Goal: Task Accomplishment & Management: Use online tool/utility

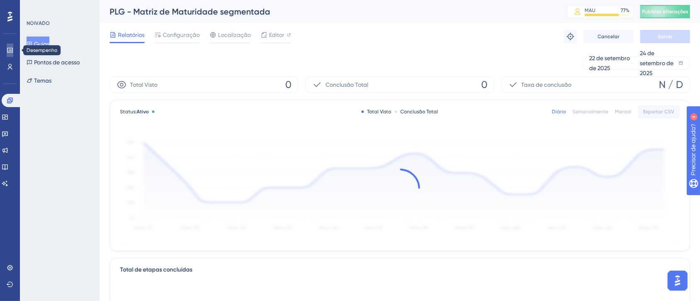
click at [7, 48] on icon at bounding box center [10, 50] width 7 height 7
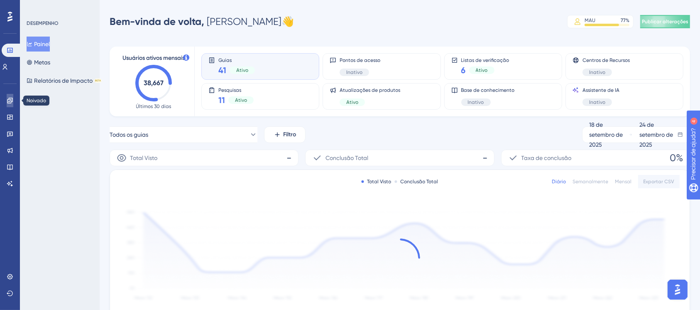
click at [7, 98] on link at bounding box center [10, 100] width 7 height 13
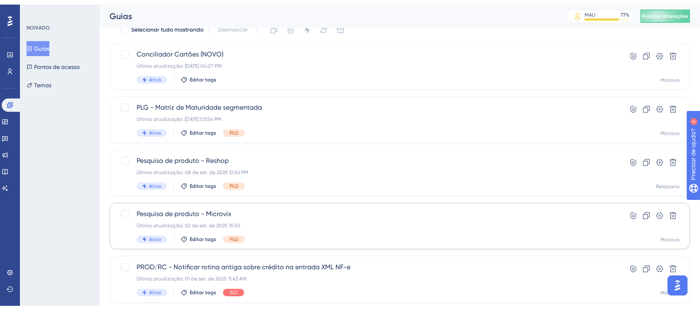
scroll to position [55, 0]
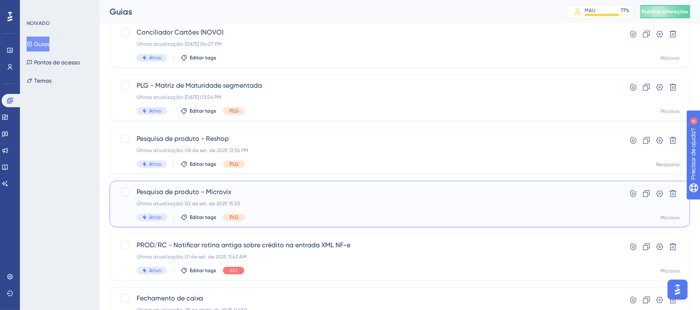
click at [313, 191] on span "Pesquisa de produto - Microvix" at bounding box center [367, 192] width 460 height 10
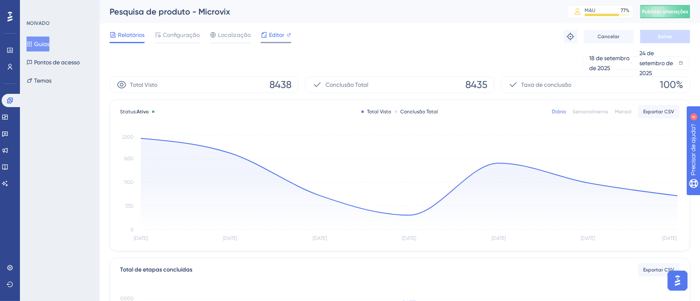
click at [274, 30] on span "Editor" at bounding box center [276, 35] width 15 height 10
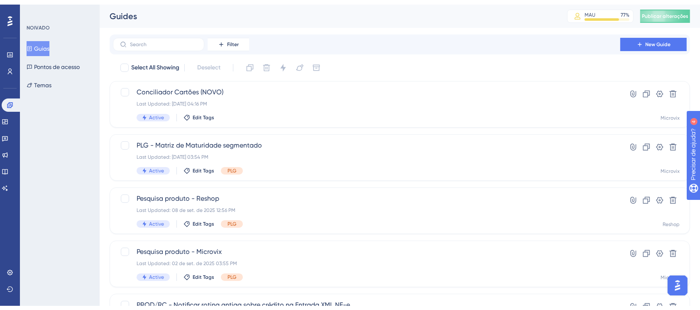
scroll to position [55, 0]
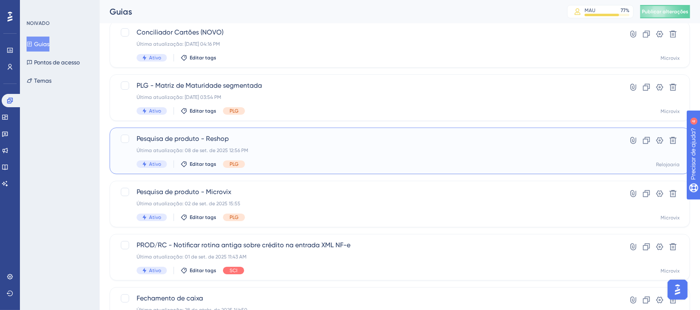
click at [350, 141] on span "Pesquisa de produto - Reshop" at bounding box center [367, 139] width 460 height 10
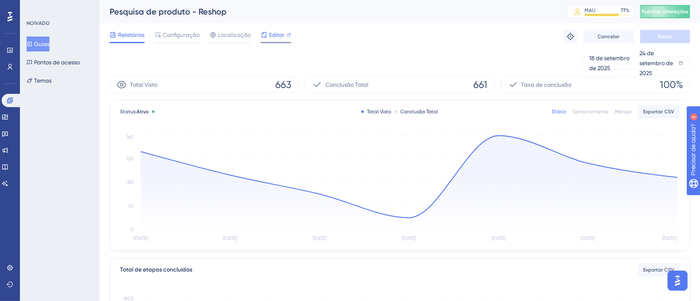
click at [269, 34] on font "Editor" at bounding box center [276, 35] width 15 height 7
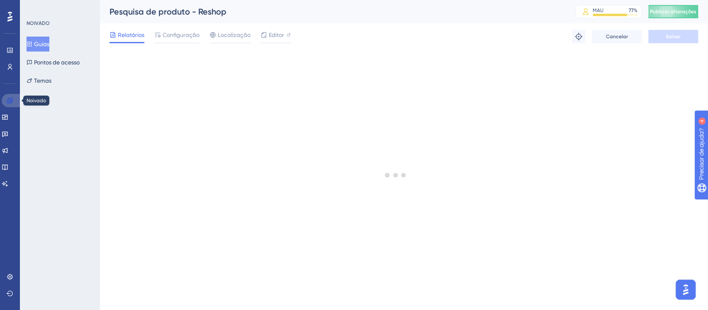
click at [4, 98] on link at bounding box center [12, 100] width 20 height 13
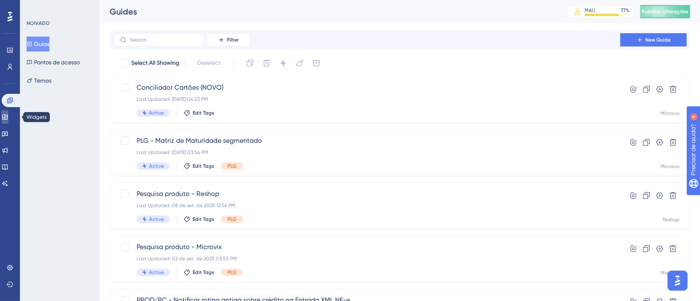
click at [7, 114] on icon at bounding box center [5, 117] width 7 height 7
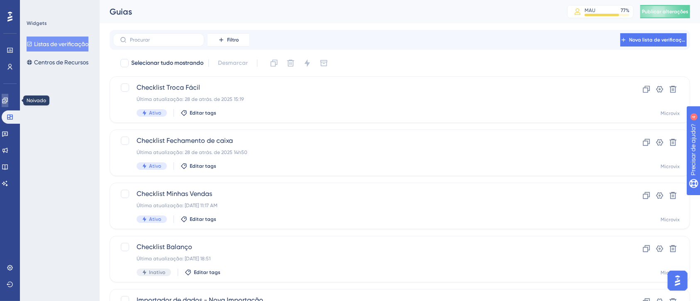
click at [8, 102] on icon at bounding box center [5, 100] width 7 height 7
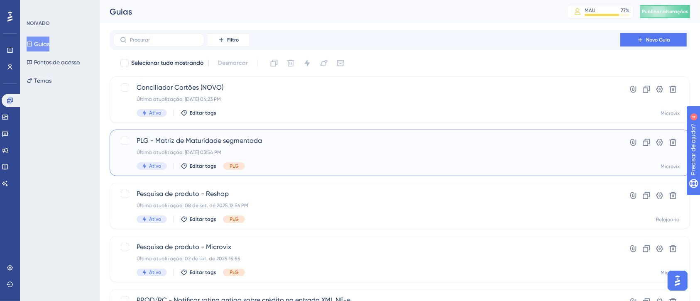
click at [350, 159] on div "PLG - Matriz de Maturidade segmentada Última atualização: 23 de set. de 2025 03…" at bounding box center [367, 153] width 460 height 34
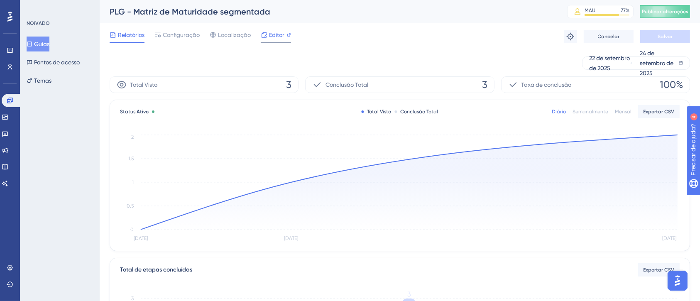
click at [270, 38] on span "Editor" at bounding box center [276, 35] width 15 height 10
click at [266, 32] on icon at bounding box center [264, 35] width 7 height 7
